Goal: Information Seeking & Learning: Learn about a topic

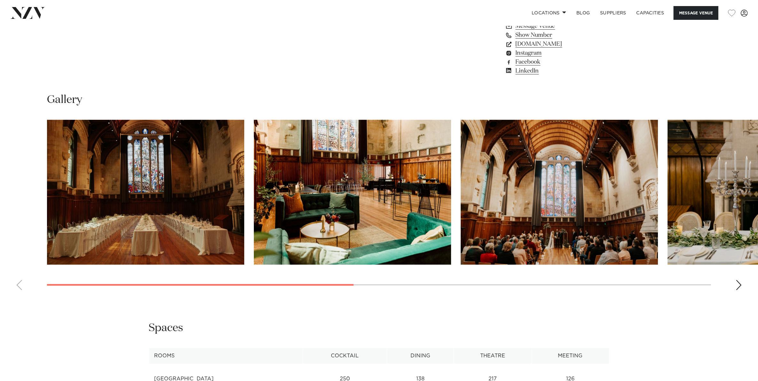
scroll to position [639, 0]
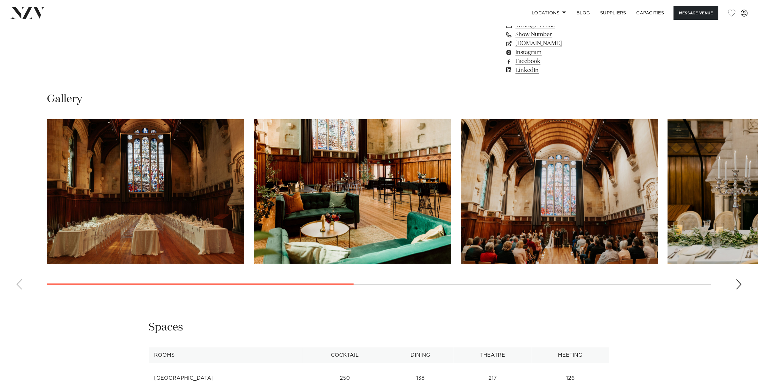
click at [205, 176] on img "1 / 7" at bounding box center [145, 191] width 197 height 145
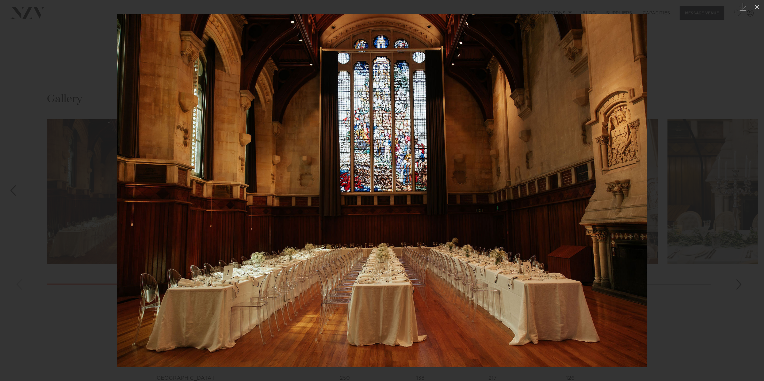
click at [677, 214] on div at bounding box center [382, 190] width 764 height 381
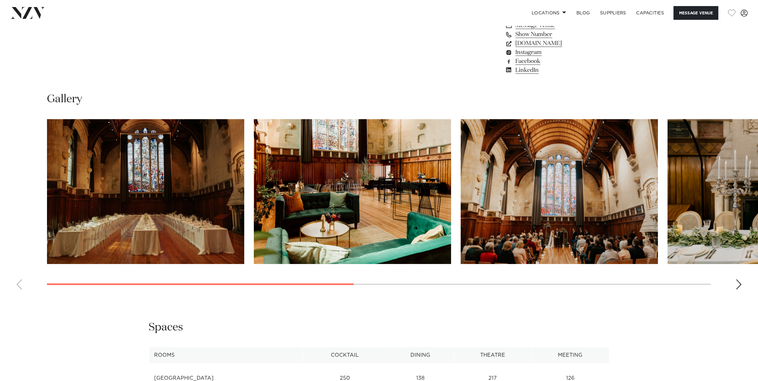
click at [316, 234] on img "2 / 7" at bounding box center [352, 191] width 197 height 145
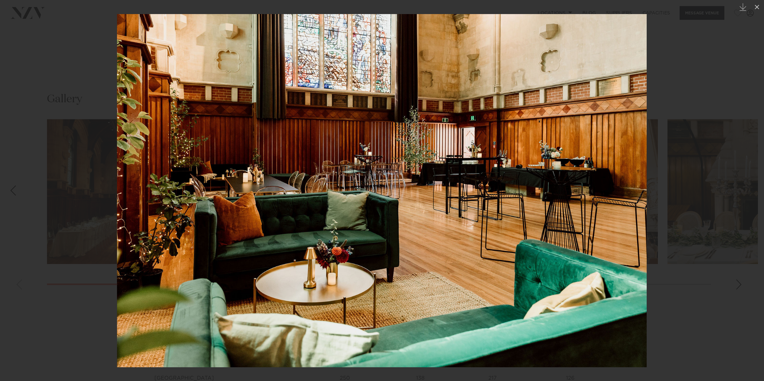
click at [723, 171] on div at bounding box center [382, 190] width 764 height 381
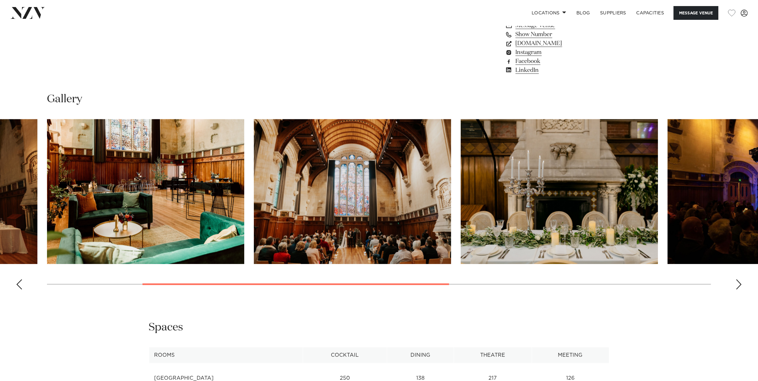
click at [586, 183] on img "4 / 7" at bounding box center [558, 191] width 197 height 145
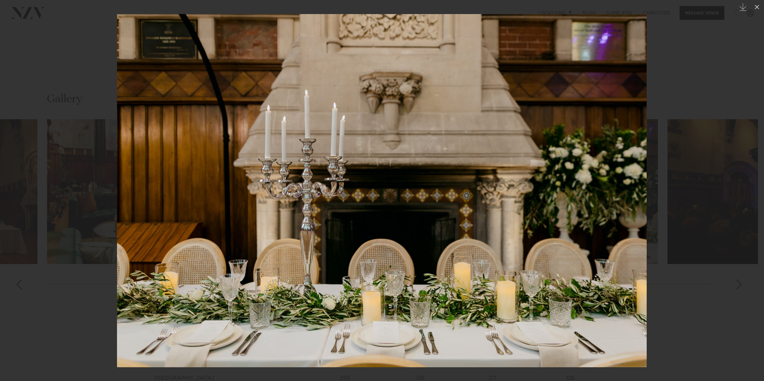
click at [739, 284] on div at bounding box center [382, 190] width 764 height 381
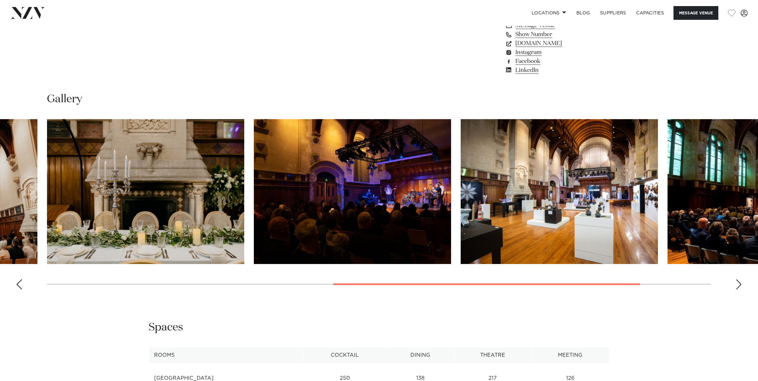
click at [570, 229] on img "6 / 7" at bounding box center [558, 191] width 197 height 145
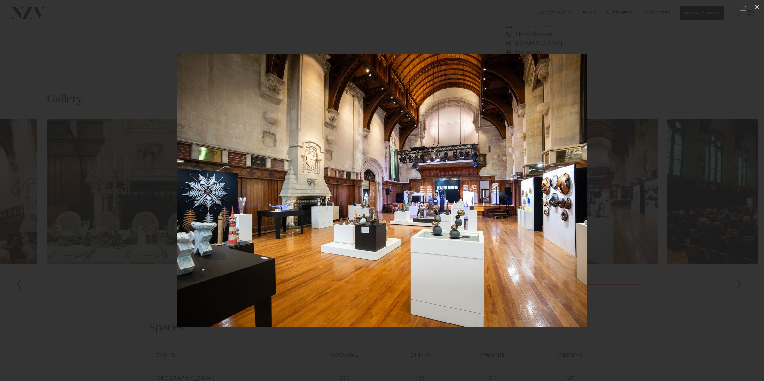
click at [641, 282] on div at bounding box center [382, 190] width 764 height 381
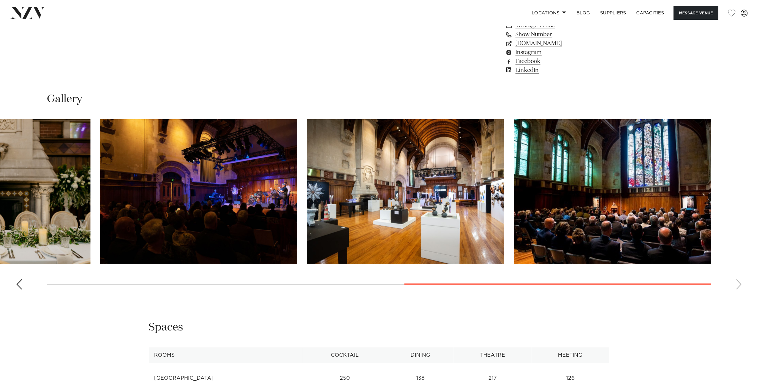
click at [665, 238] on img "7 / 7" at bounding box center [612, 191] width 197 height 145
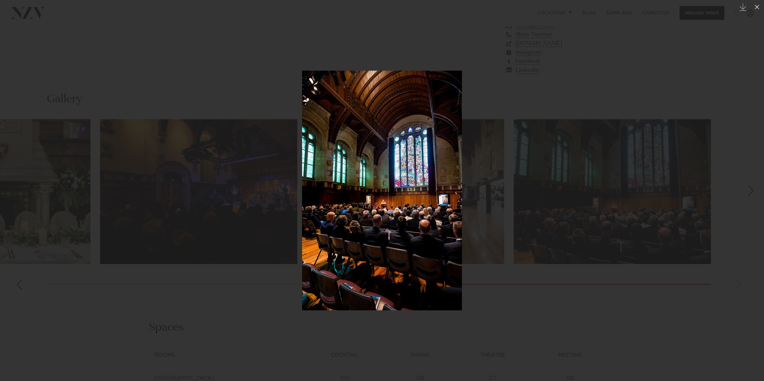
click at [590, 291] on div at bounding box center [382, 190] width 764 height 381
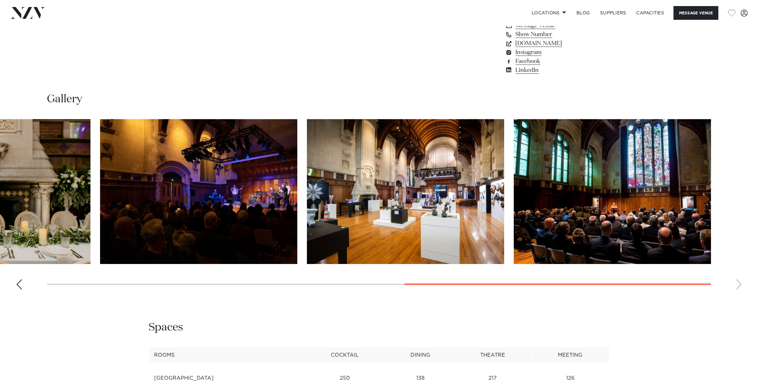
click at [232, 178] on img "5 / 7" at bounding box center [198, 191] width 197 height 145
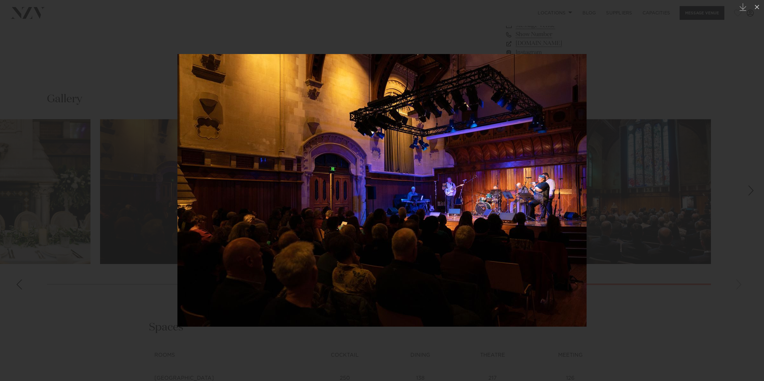
click at [626, 262] on div at bounding box center [382, 190] width 764 height 381
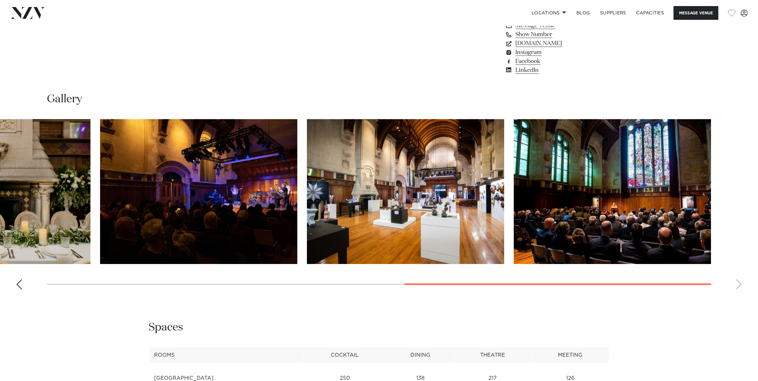
click at [740, 283] on swiper-container at bounding box center [379, 206] width 758 height 175
click at [20, 282] on div "Previous slide" at bounding box center [19, 284] width 6 height 10
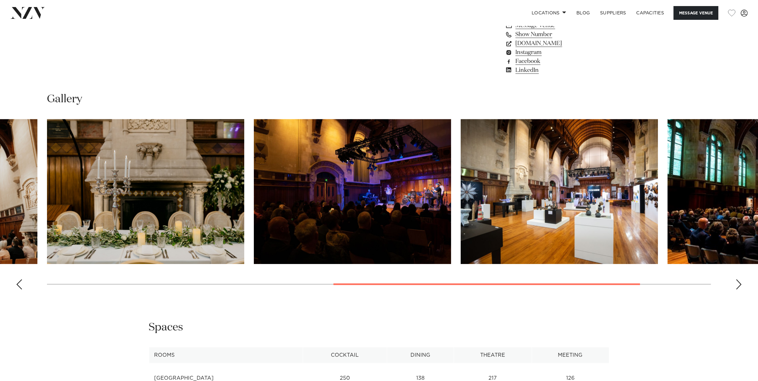
click at [20, 282] on div "Previous slide" at bounding box center [19, 284] width 6 height 10
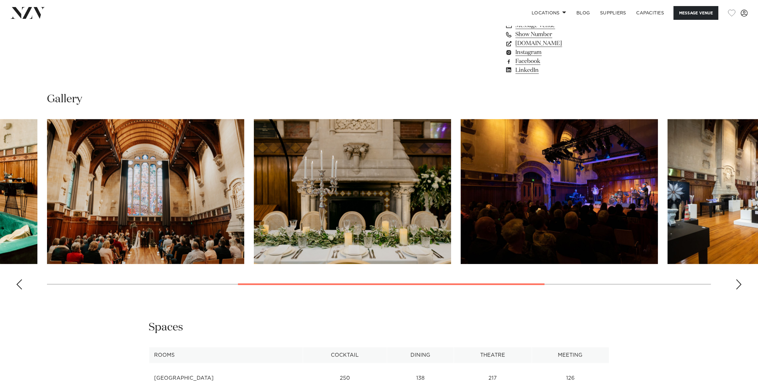
click at [20, 282] on div "Previous slide" at bounding box center [19, 284] width 6 height 10
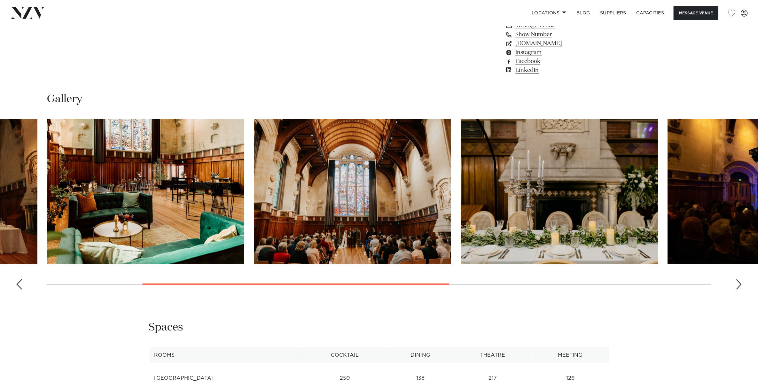
click at [20, 282] on div "Previous slide" at bounding box center [19, 284] width 6 height 10
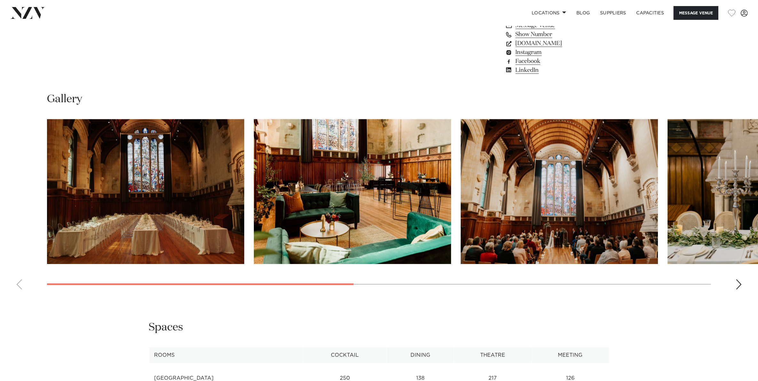
click at [20, 282] on swiper-container at bounding box center [379, 206] width 758 height 175
